Goal: Check status: Check status

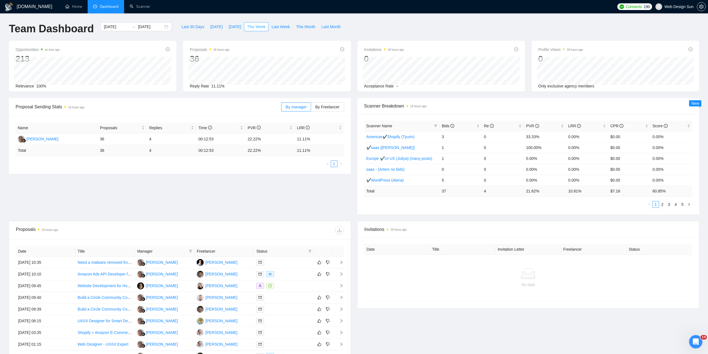
click at [250, 26] on span "This Week" at bounding box center [256, 27] width 18 height 6
click at [231, 29] on span "[DATE]" at bounding box center [235, 27] width 12 height 6
click at [249, 28] on span "This Week" at bounding box center [256, 27] width 18 height 6
type input "[DATE]"
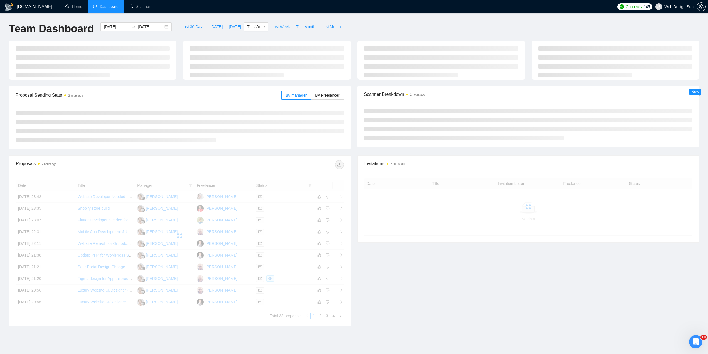
click at [278, 26] on span "Last Week" at bounding box center [281, 27] width 18 height 6
type input "[DATE]"
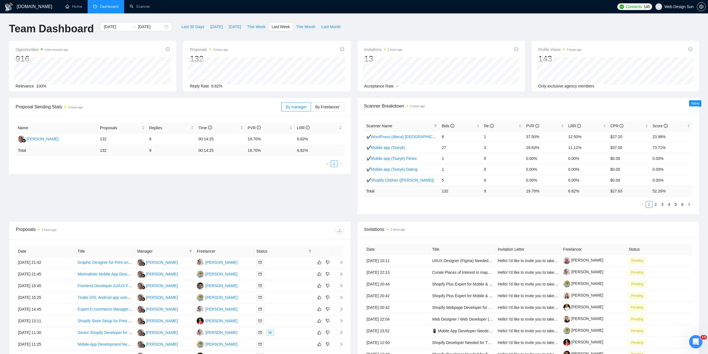
drag, startPoint x: 280, startPoint y: 26, endPoint x: 429, endPoint y: 21, distance: 148.9
click at [430, 21] on div "[DOMAIN_NAME] Home Dashboard Scanner Connects: 145 Web Design Sun Team Dashboar…" at bounding box center [354, 220] width 708 height 441
